Goal: Information Seeking & Learning: Compare options

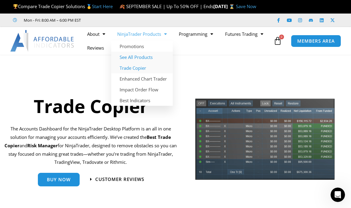
click at [145, 62] on link "See All Products" at bounding box center [142, 57] width 62 height 11
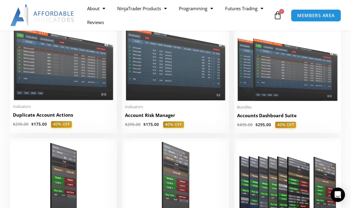
scroll to position [154, 0]
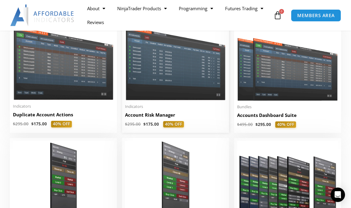
click at [146, 118] on h2 "Account Risk Manager" at bounding box center [175, 115] width 101 height 6
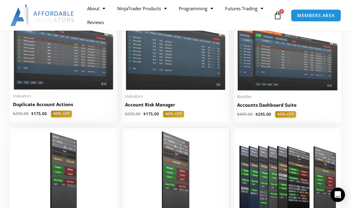
scroll to position [130, 0]
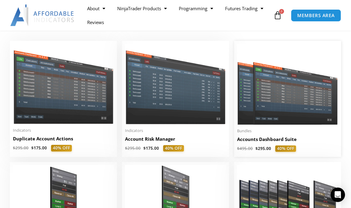
click at [251, 142] on h2 "Accounts Dashboard Suite" at bounding box center [287, 139] width 101 height 6
click at [156, 142] on h2 "Account Risk Manager" at bounding box center [175, 139] width 101 height 6
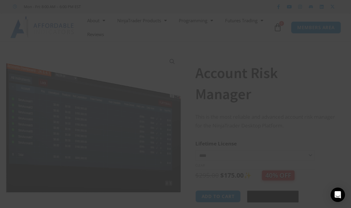
click at [294, 5] on span at bounding box center [291, 5] width 10 height 4
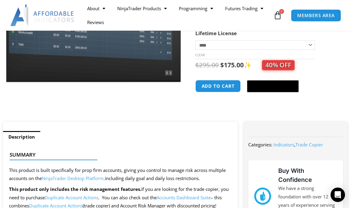
scroll to position [156, 0]
